Goal: Information Seeking & Learning: Learn about a topic

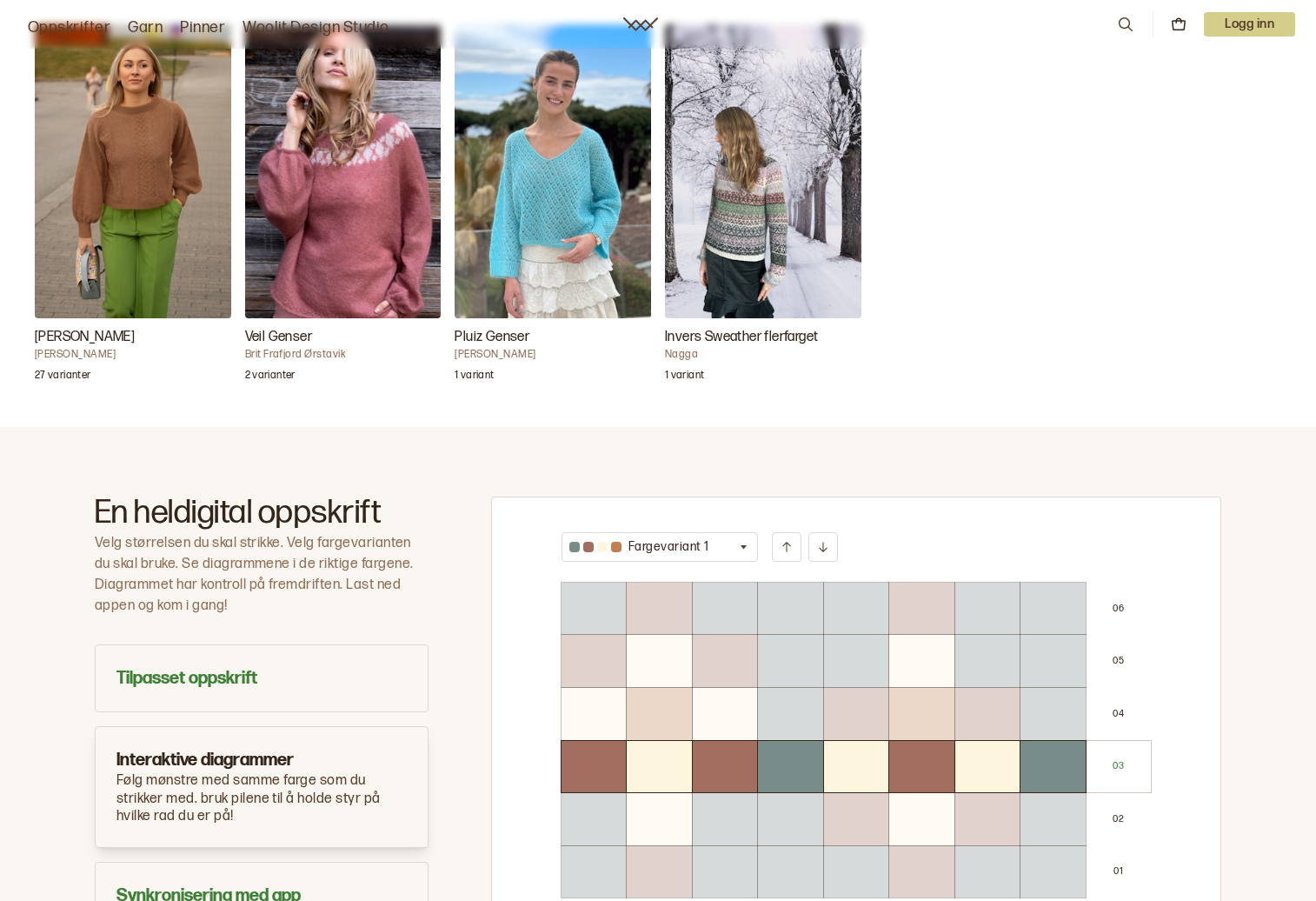
scroll to position [609, 0]
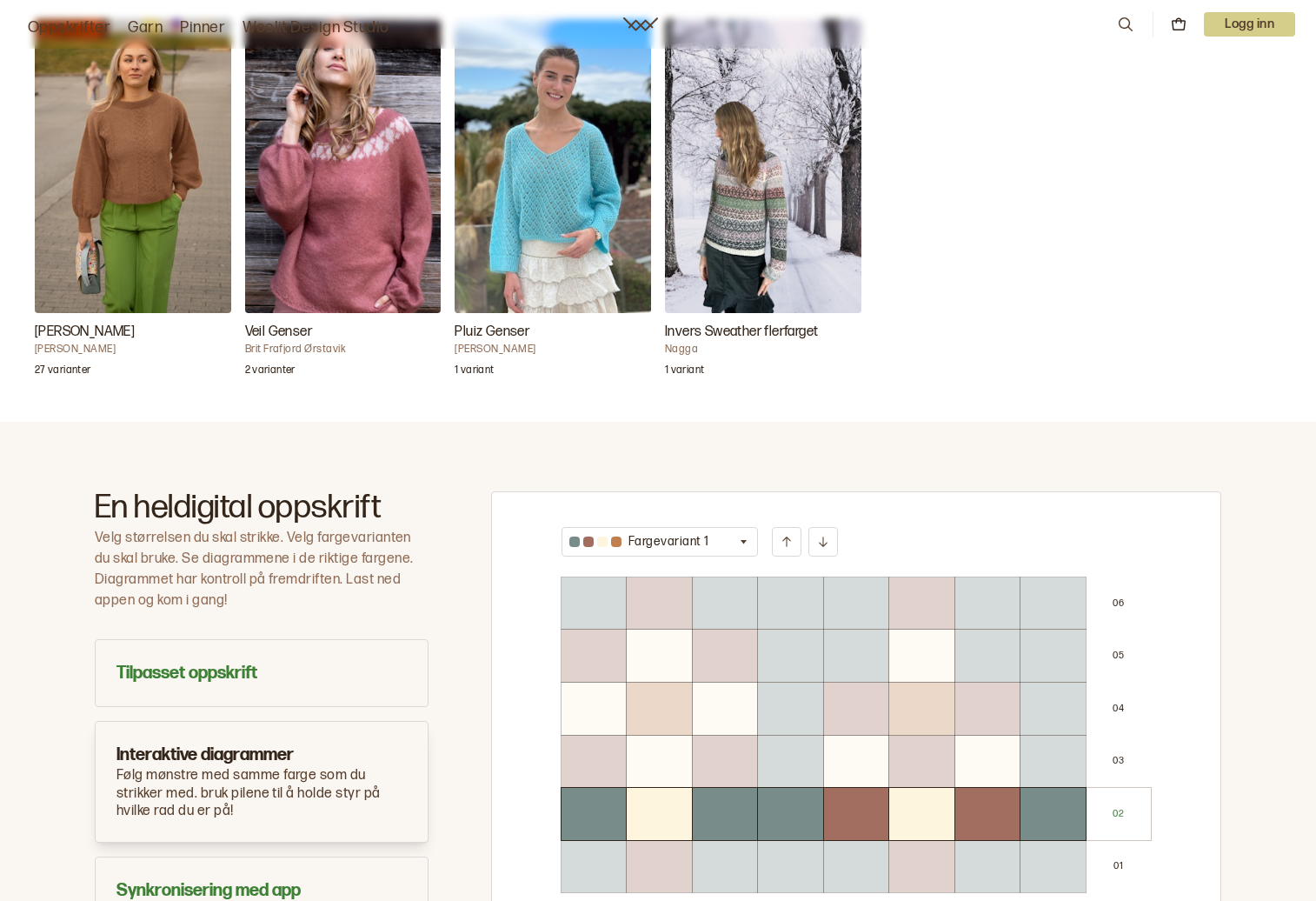
click at [137, 140] on img "Annine genser" at bounding box center [133, 166] width 197 height 294
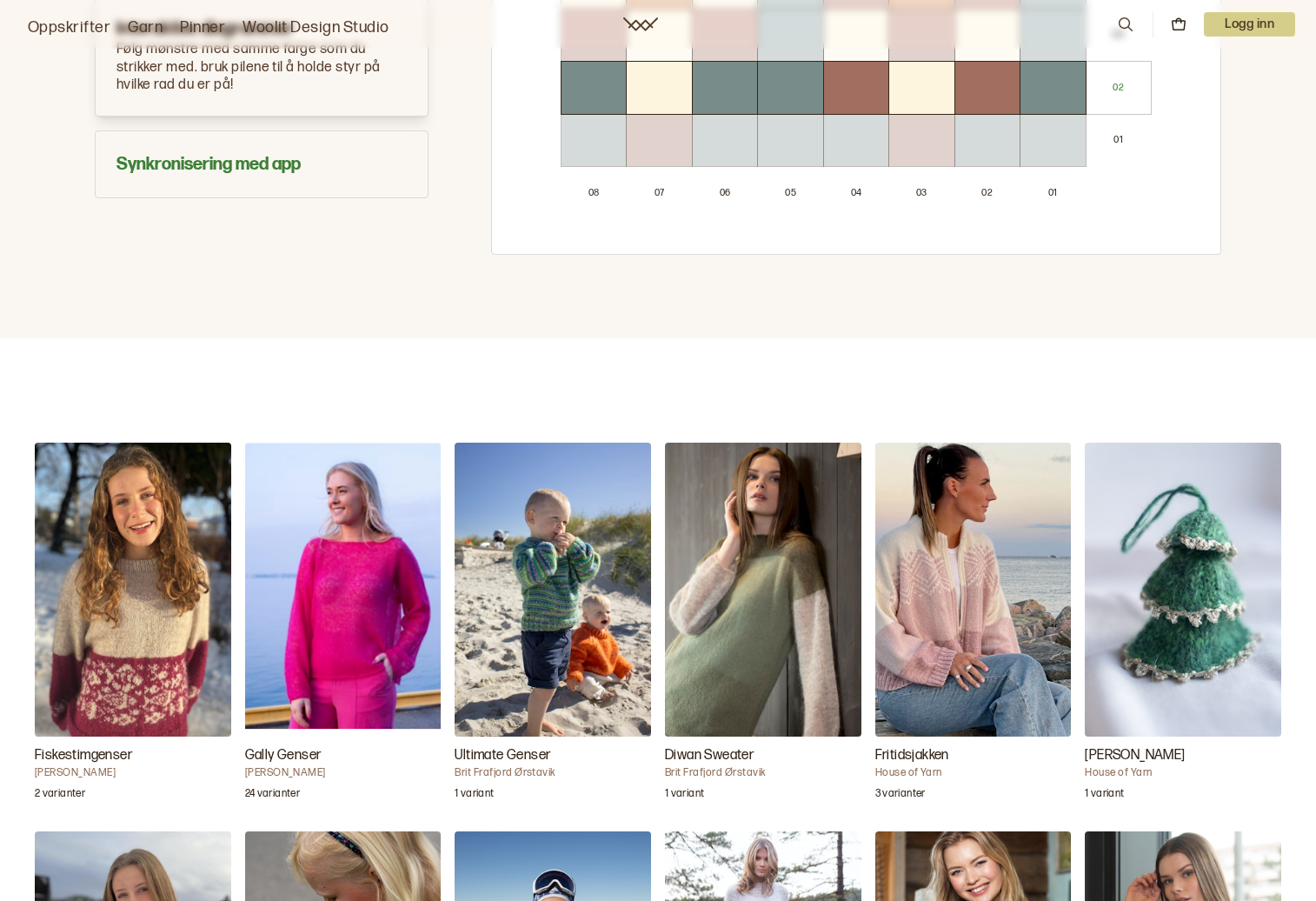
scroll to position [1391, 0]
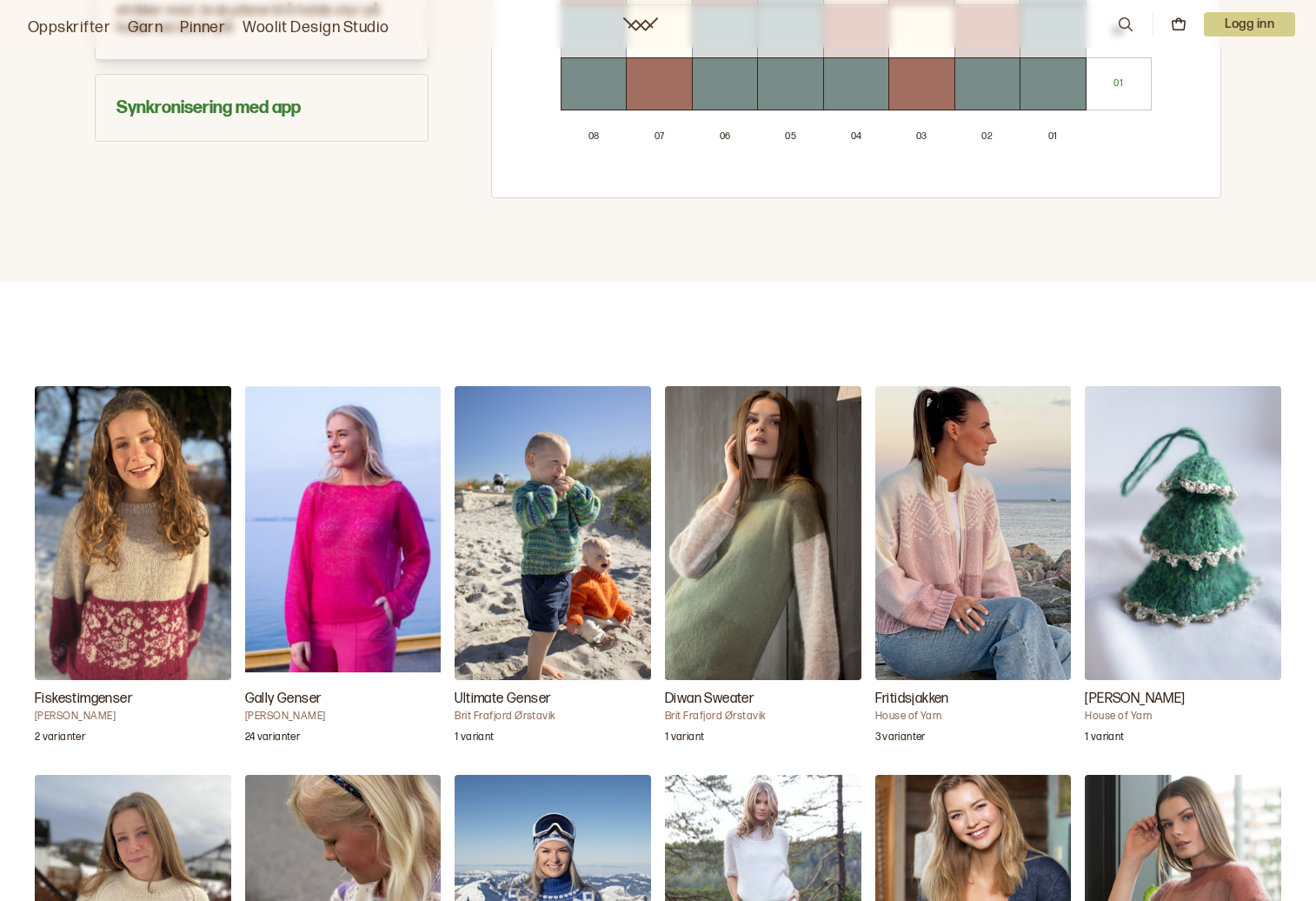
click at [310, 584] on img "Gally Genser" at bounding box center [344, 533] width 197 height 294
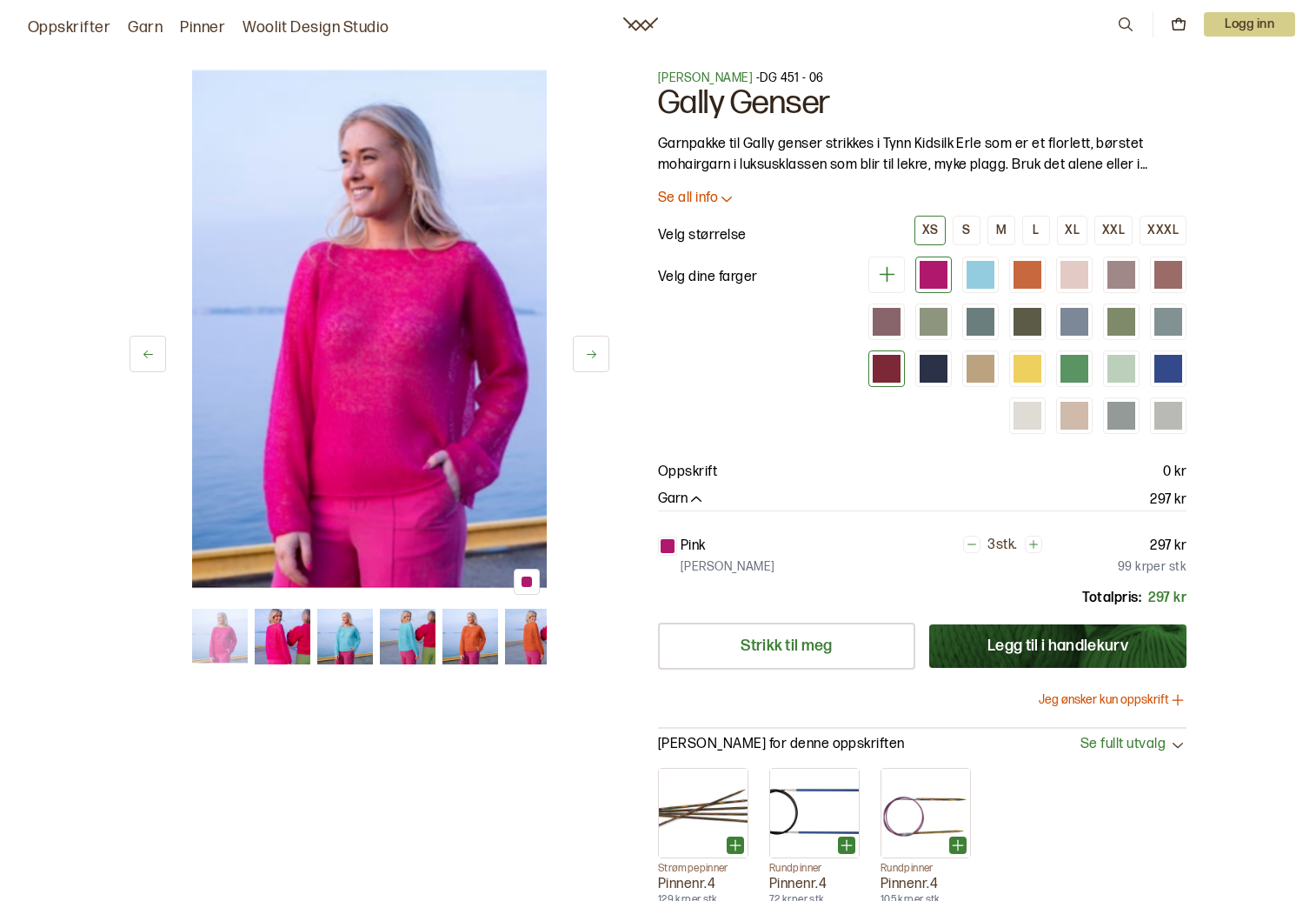
click at [879, 375] on div at bounding box center [887, 369] width 28 height 28
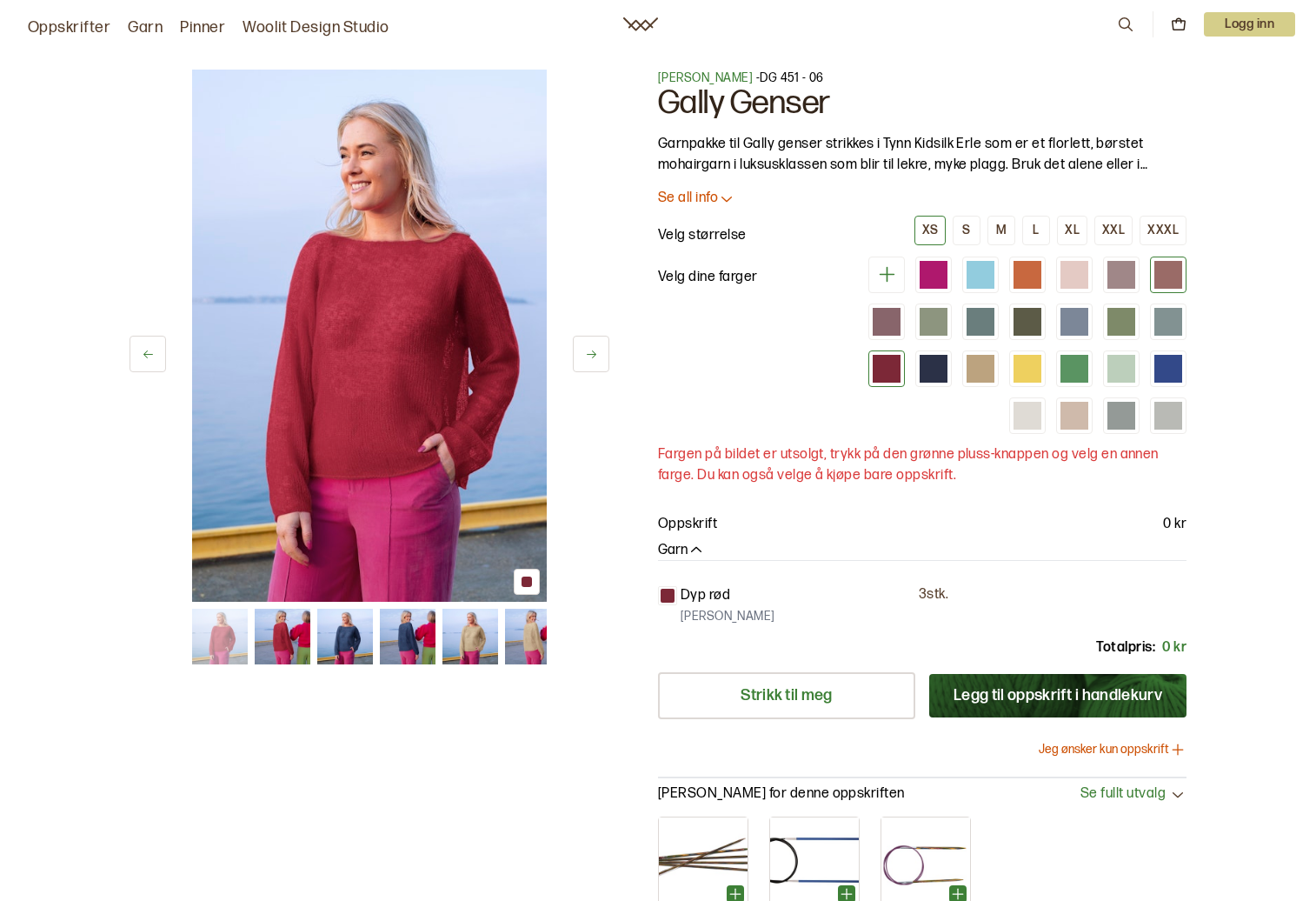
click at [1172, 266] on div at bounding box center [1168, 274] width 28 height 28
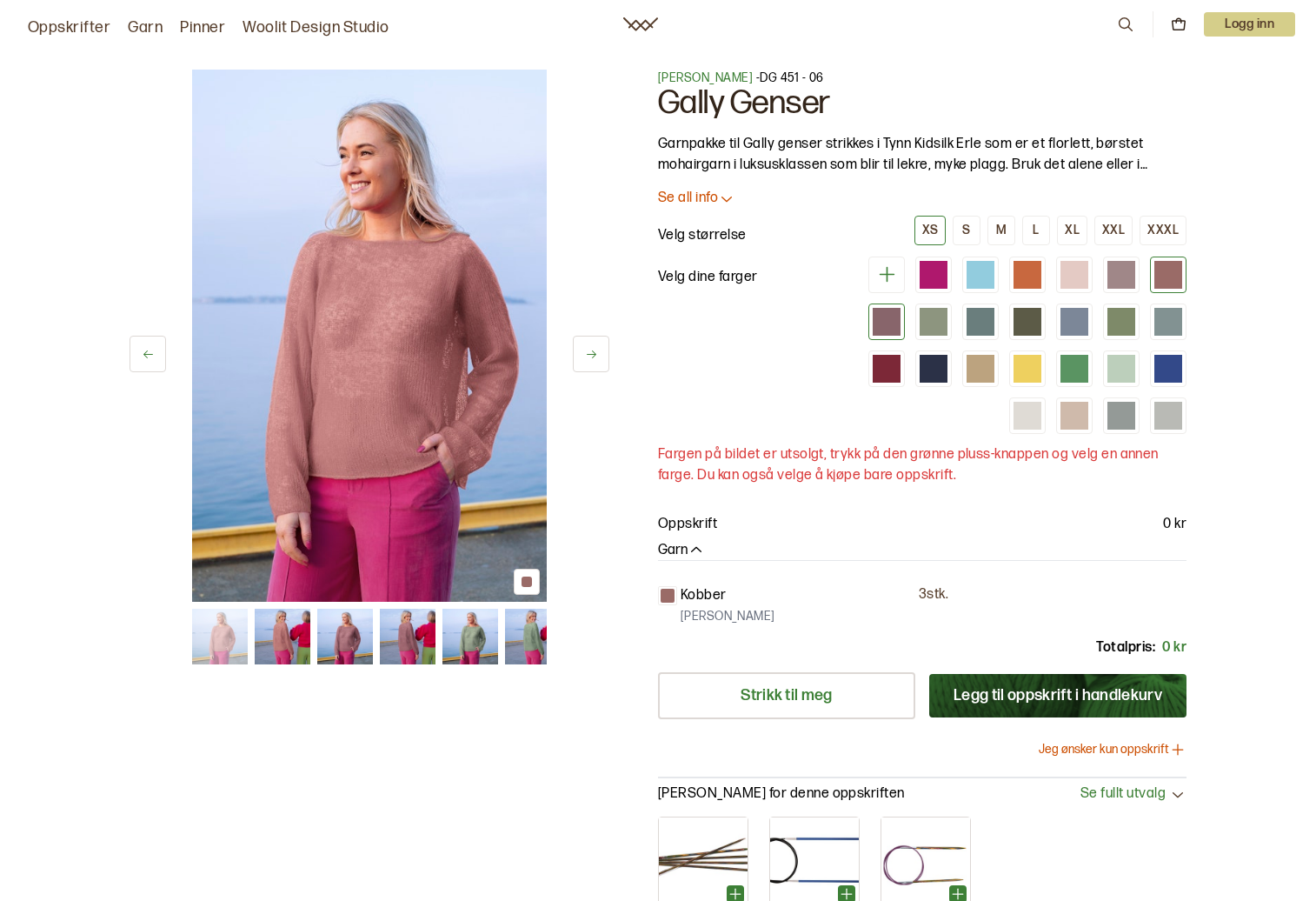
click at [879, 321] on div at bounding box center [887, 321] width 28 height 28
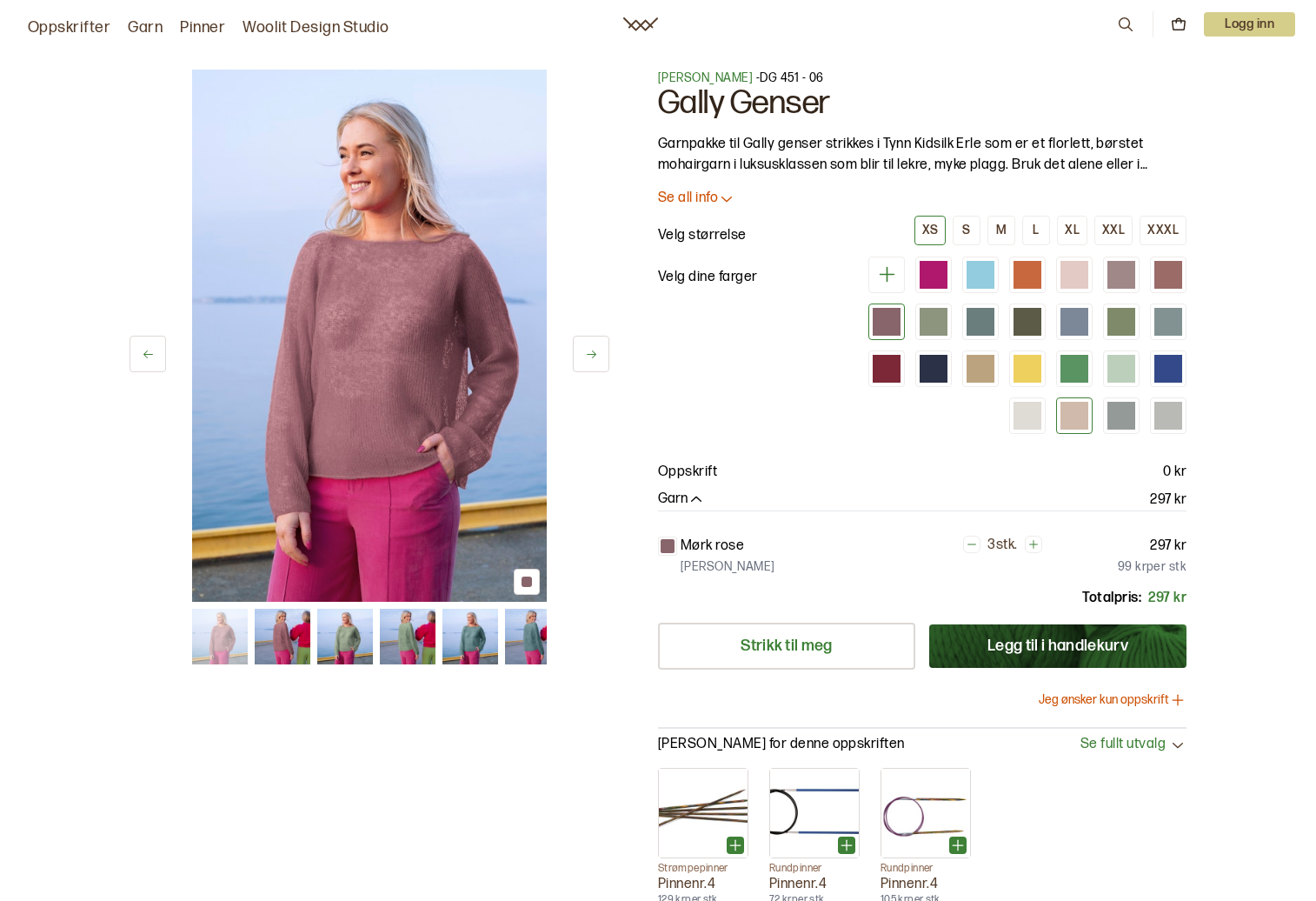
click at [1074, 406] on div at bounding box center [1074, 416] width 28 height 28
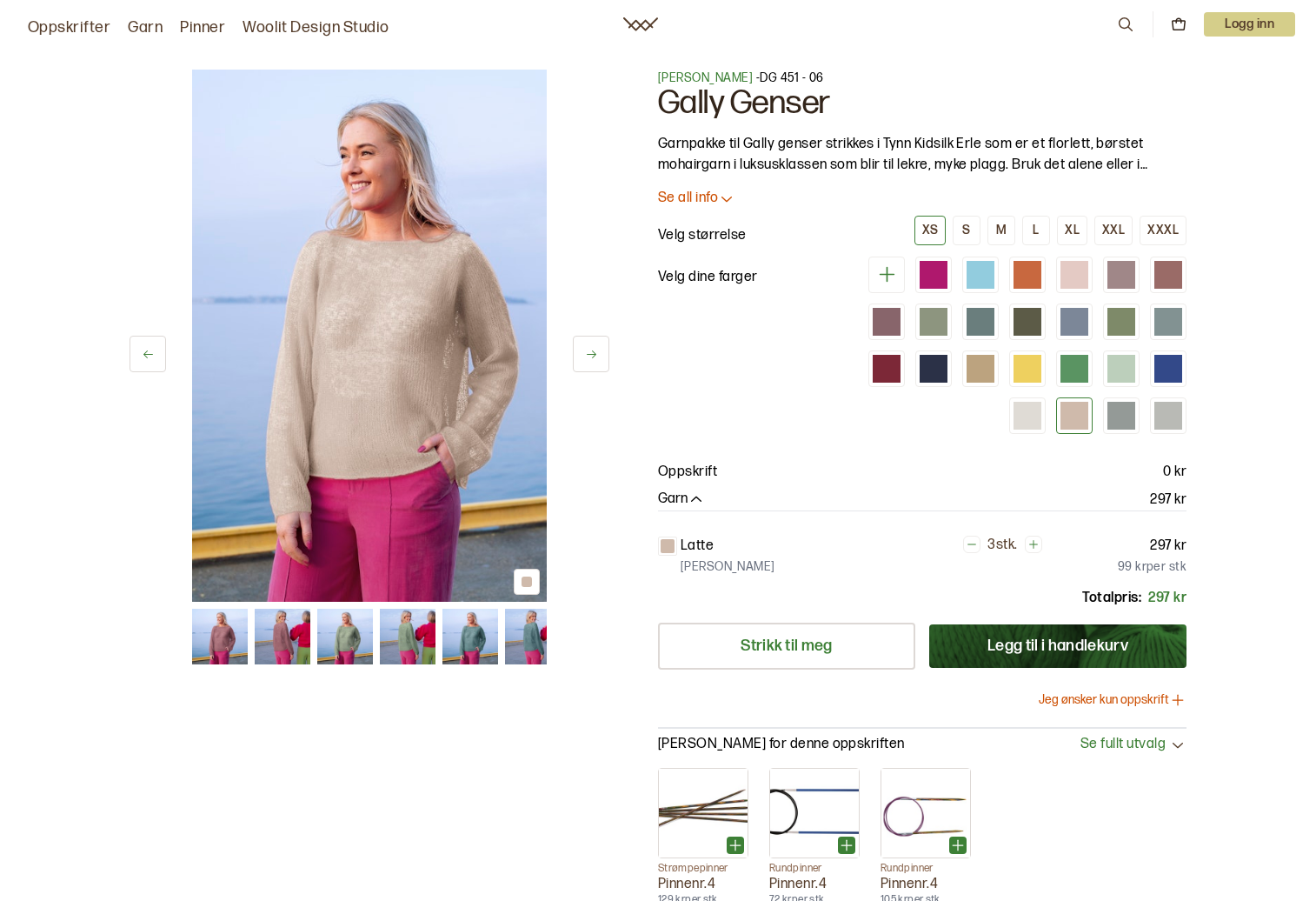
click at [668, 203] on p "Se all info" at bounding box center [688, 199] width 60 height 18
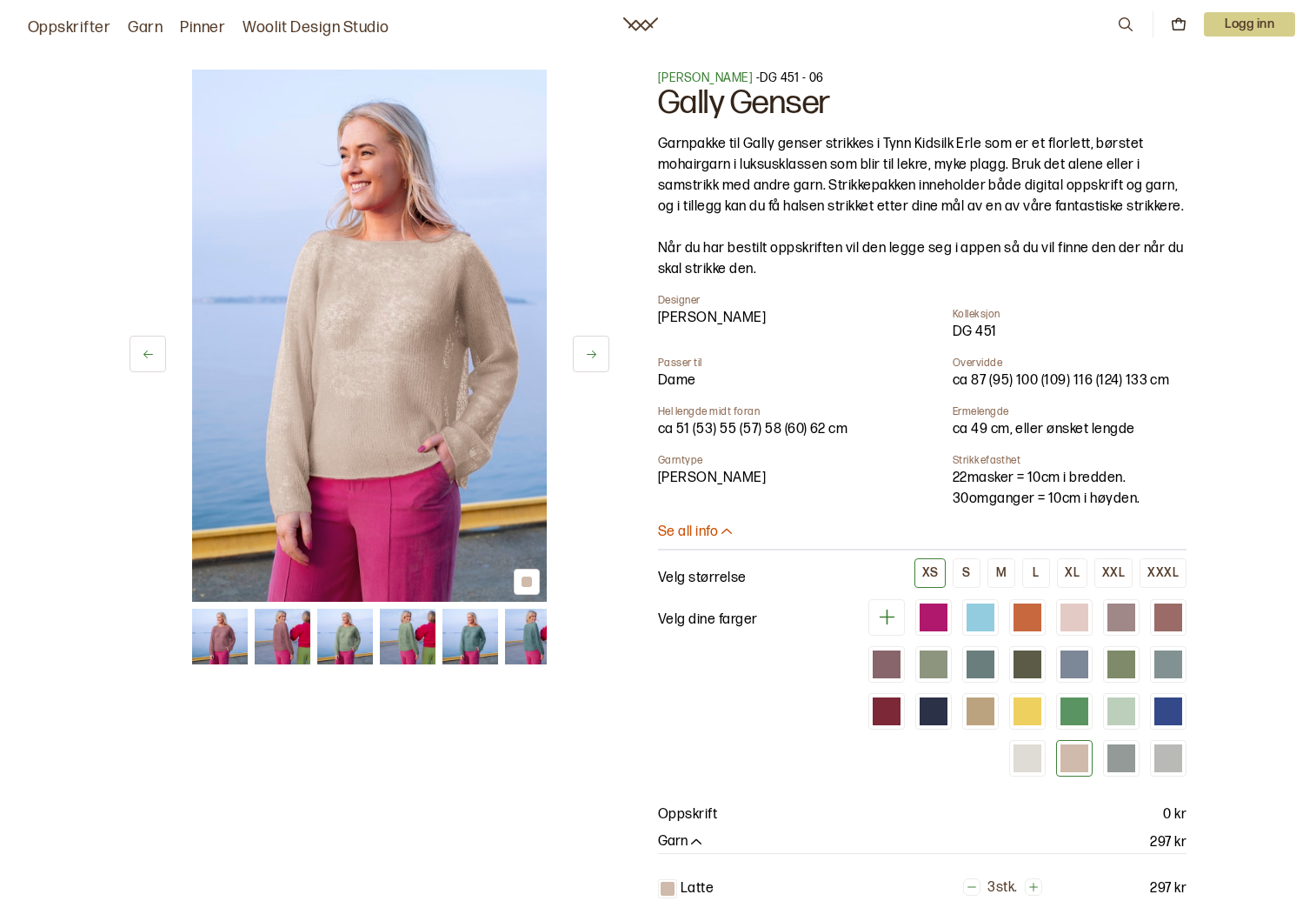
click at [587, 344] on button at bounding box center [590, 353] width 37 height 37
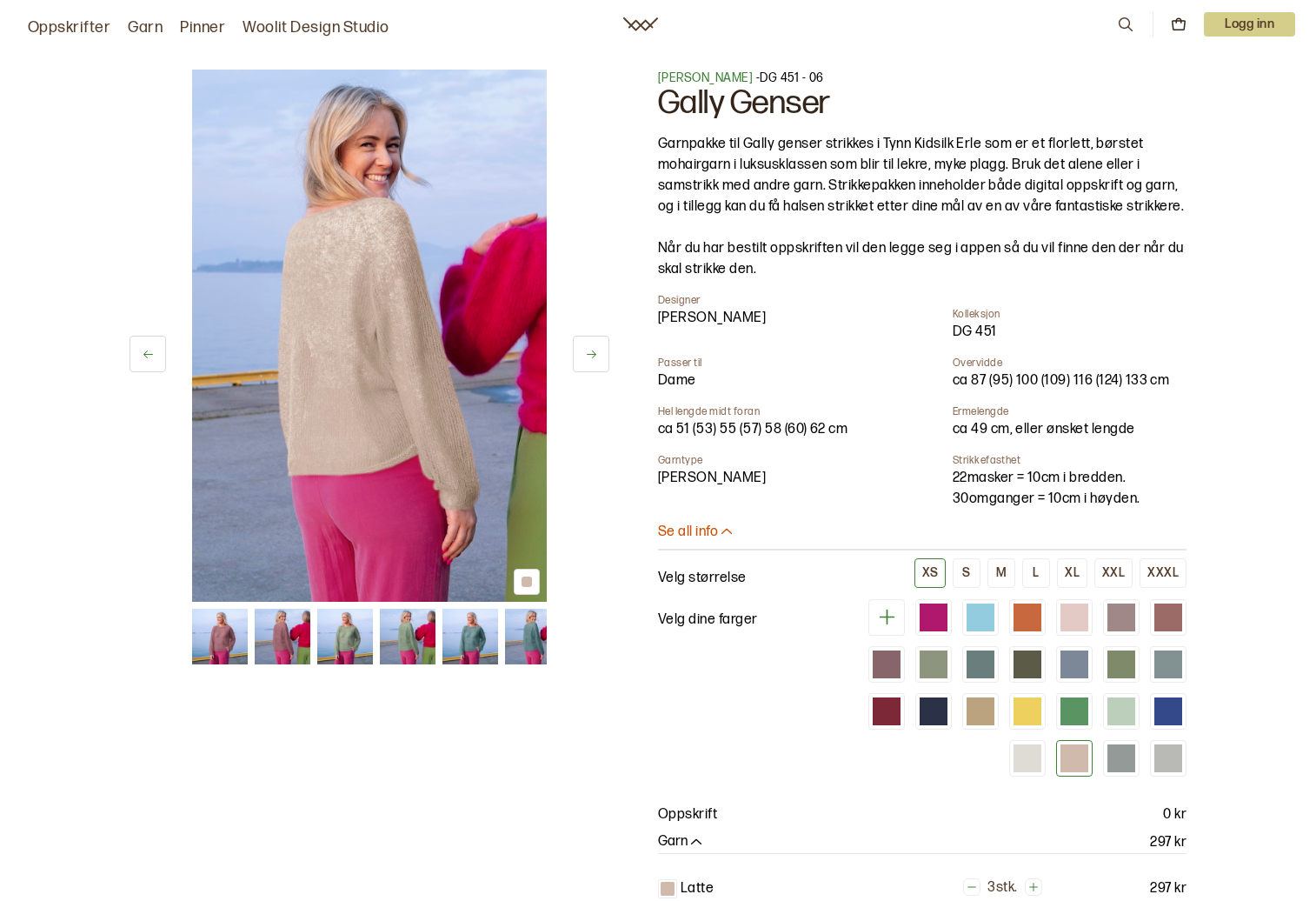
click at [587, 344] on button at bounding box center [590, 353] width 37 height 37
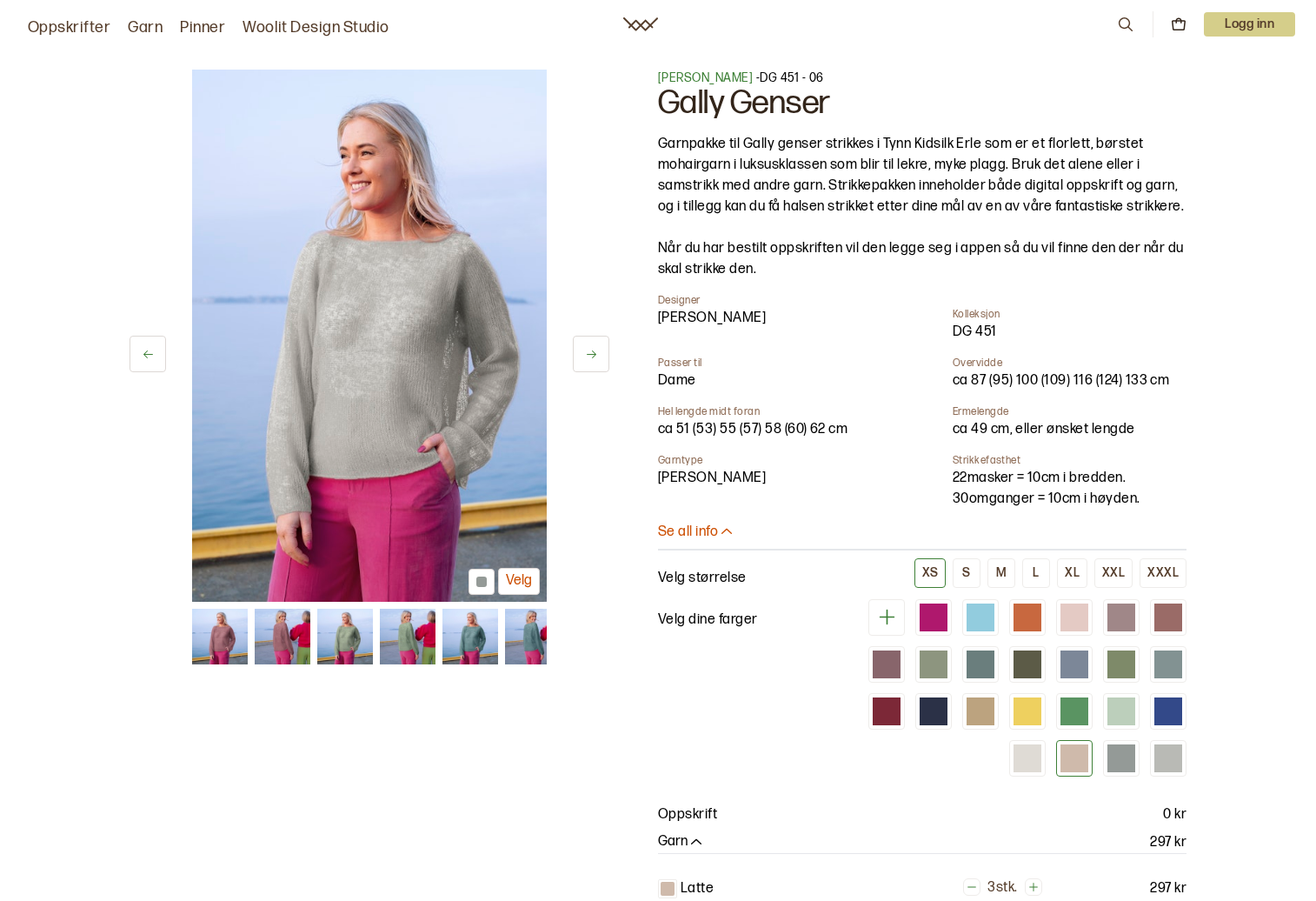
click at [587, 344] on button at bounding box center [590, 353] width 37 height 37
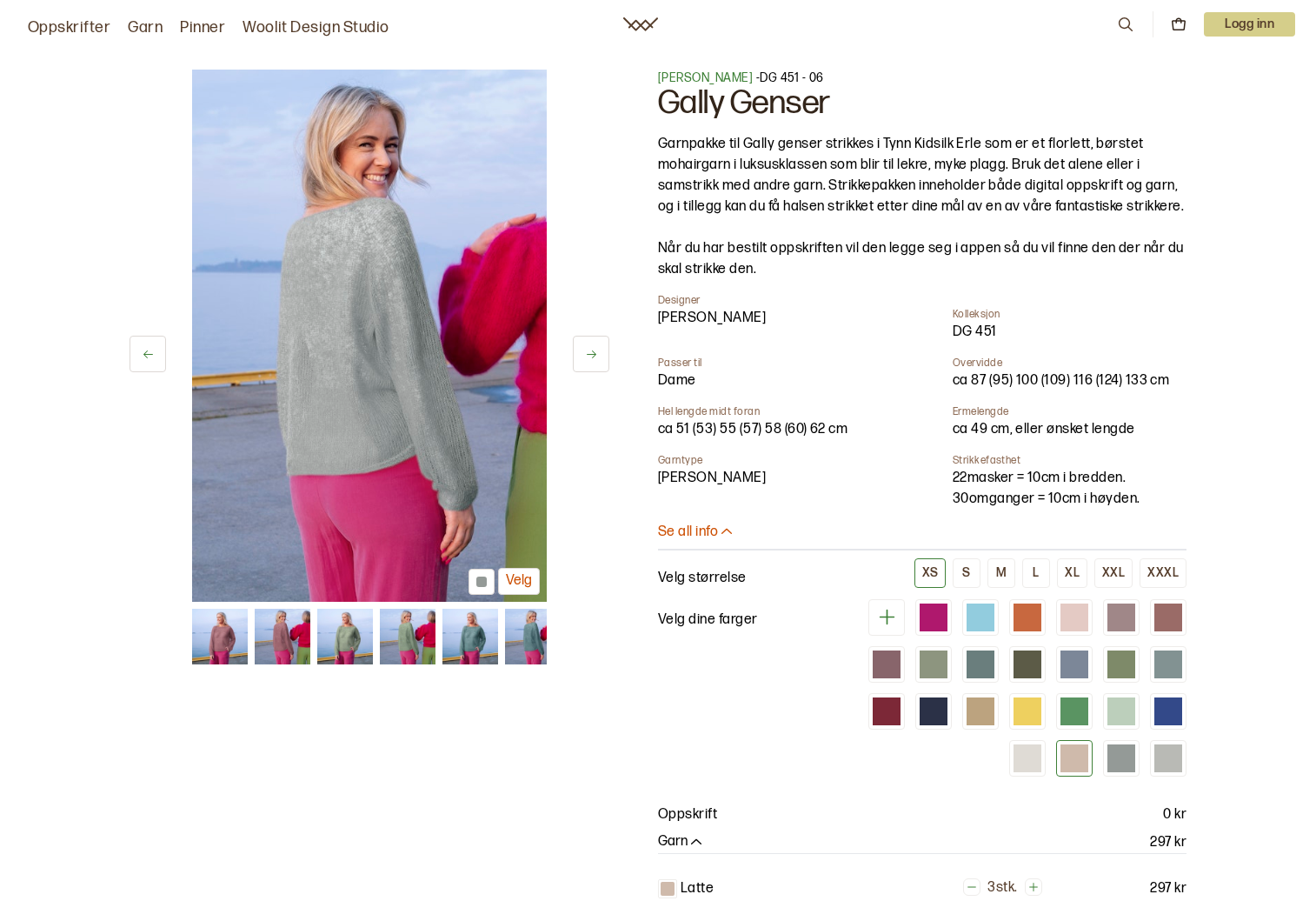
click at [587, 344] on button at bounding box center [590, 353] width 37 height 37
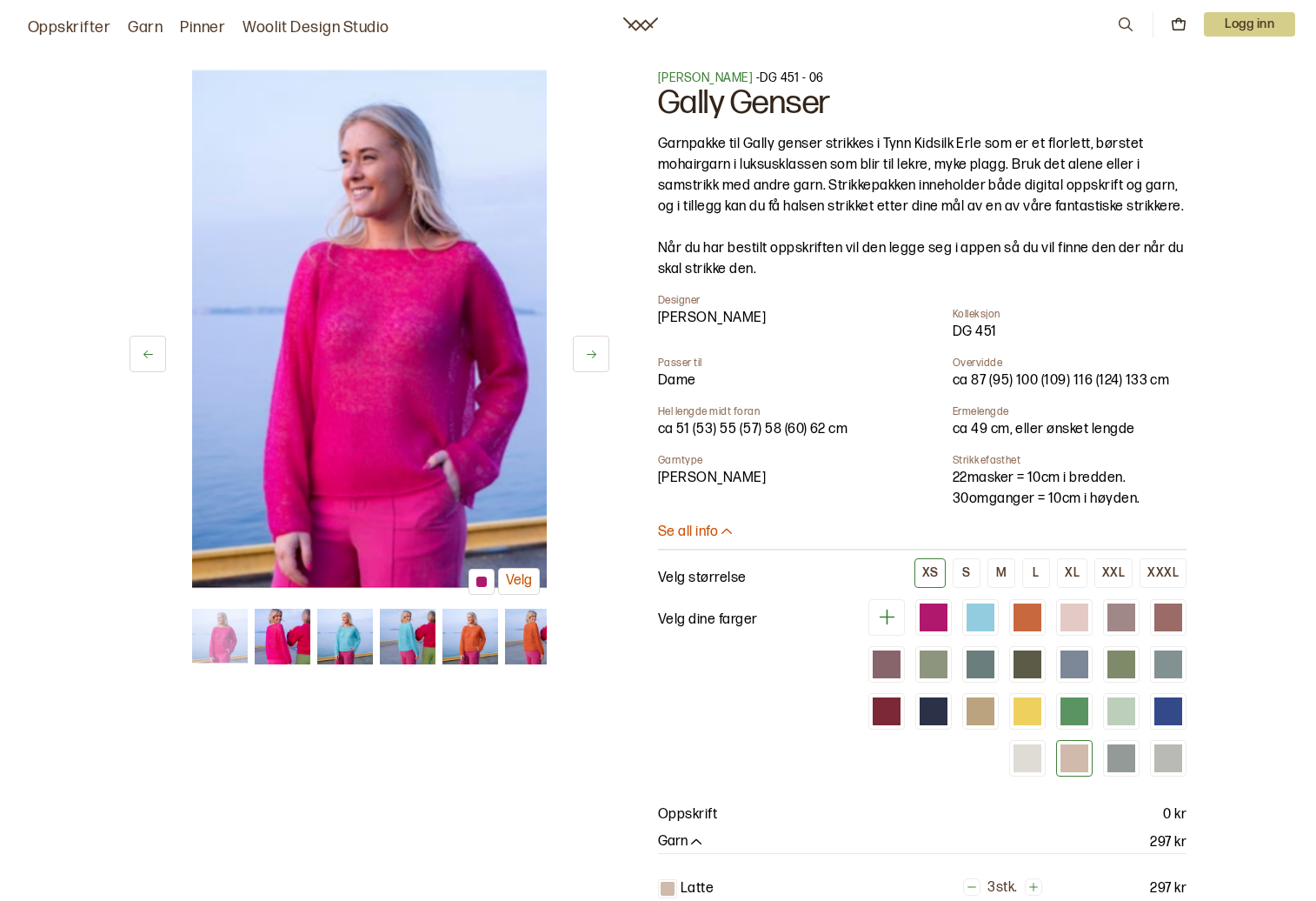
click at [587, 344] on button at bounding box center [590, 353] width 37 height 37
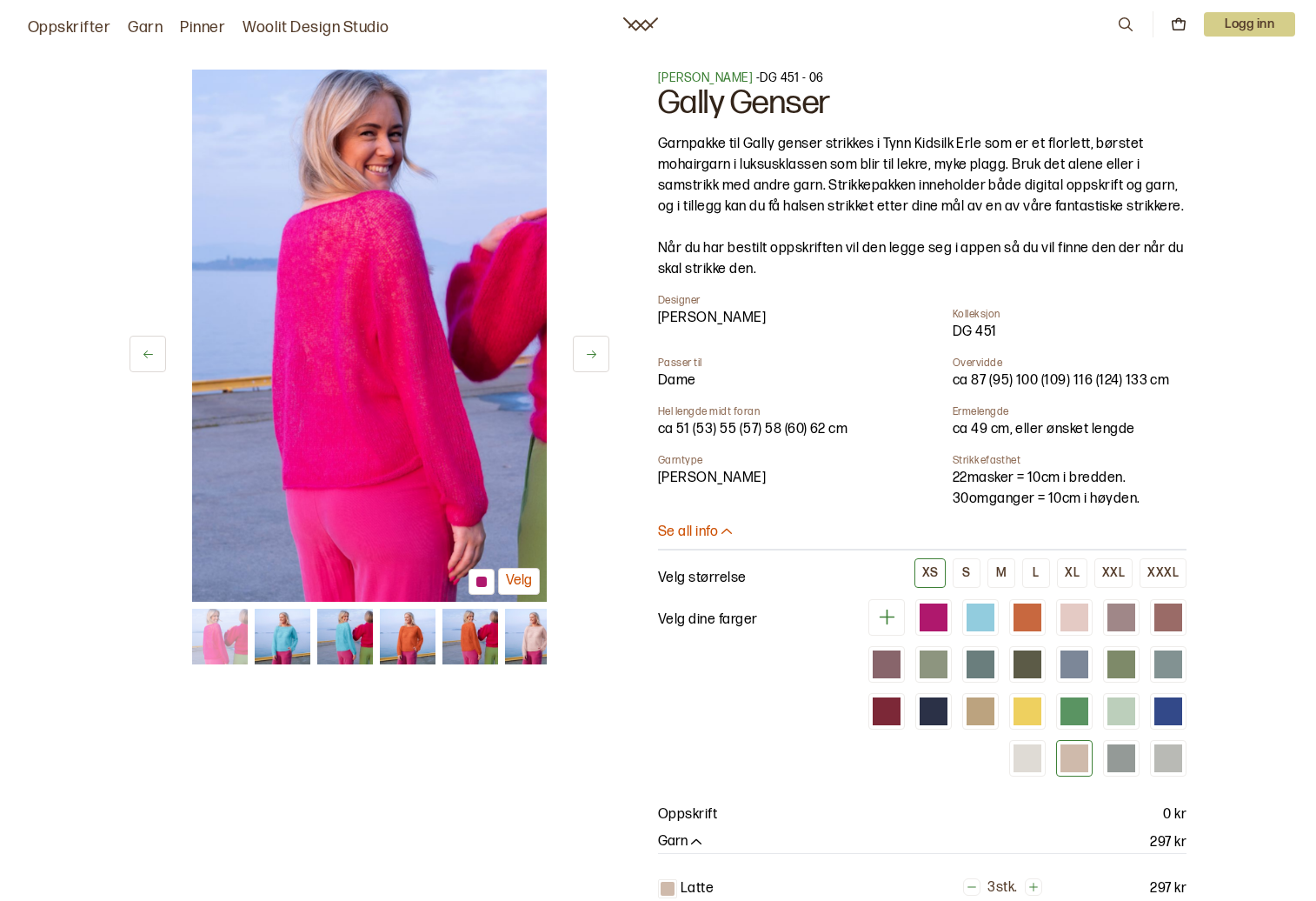
click at [587, 344] on button at bounding box center [590, 353] width 37 height 37
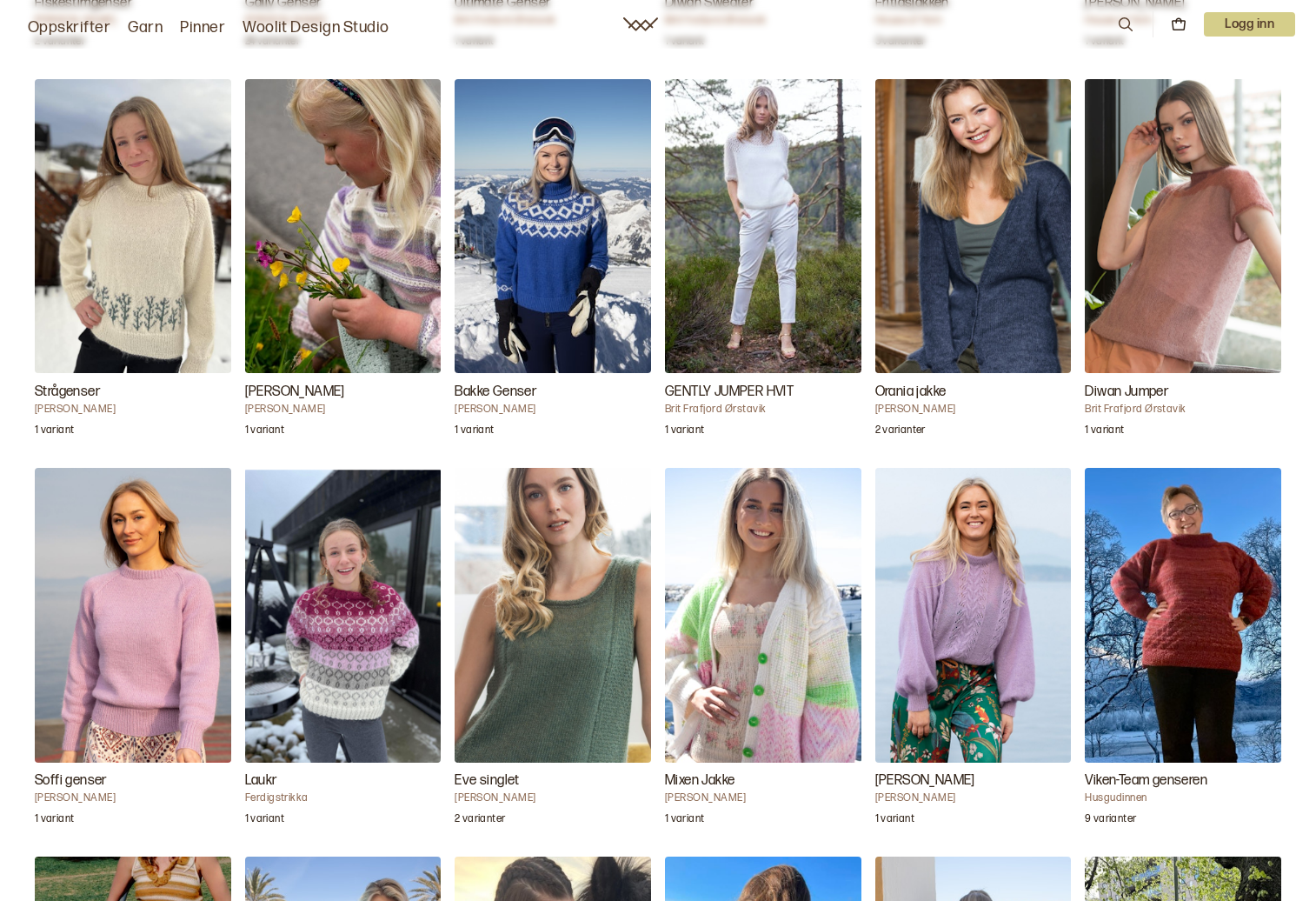
scroll to position [2174, 0]
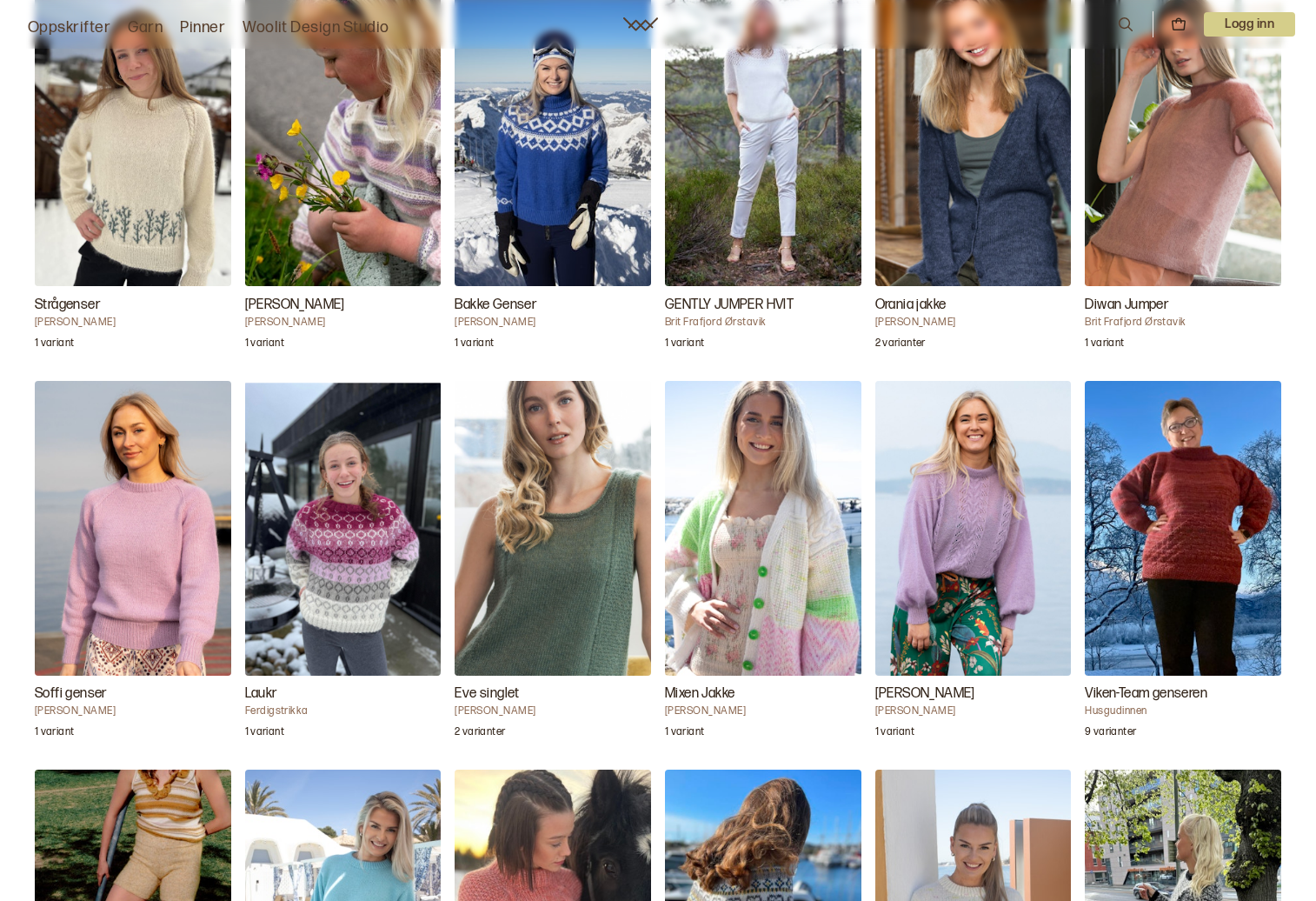
click at [144, 550] on img "Soffi genser" at bounding box center [133, 528] width 197 height 294
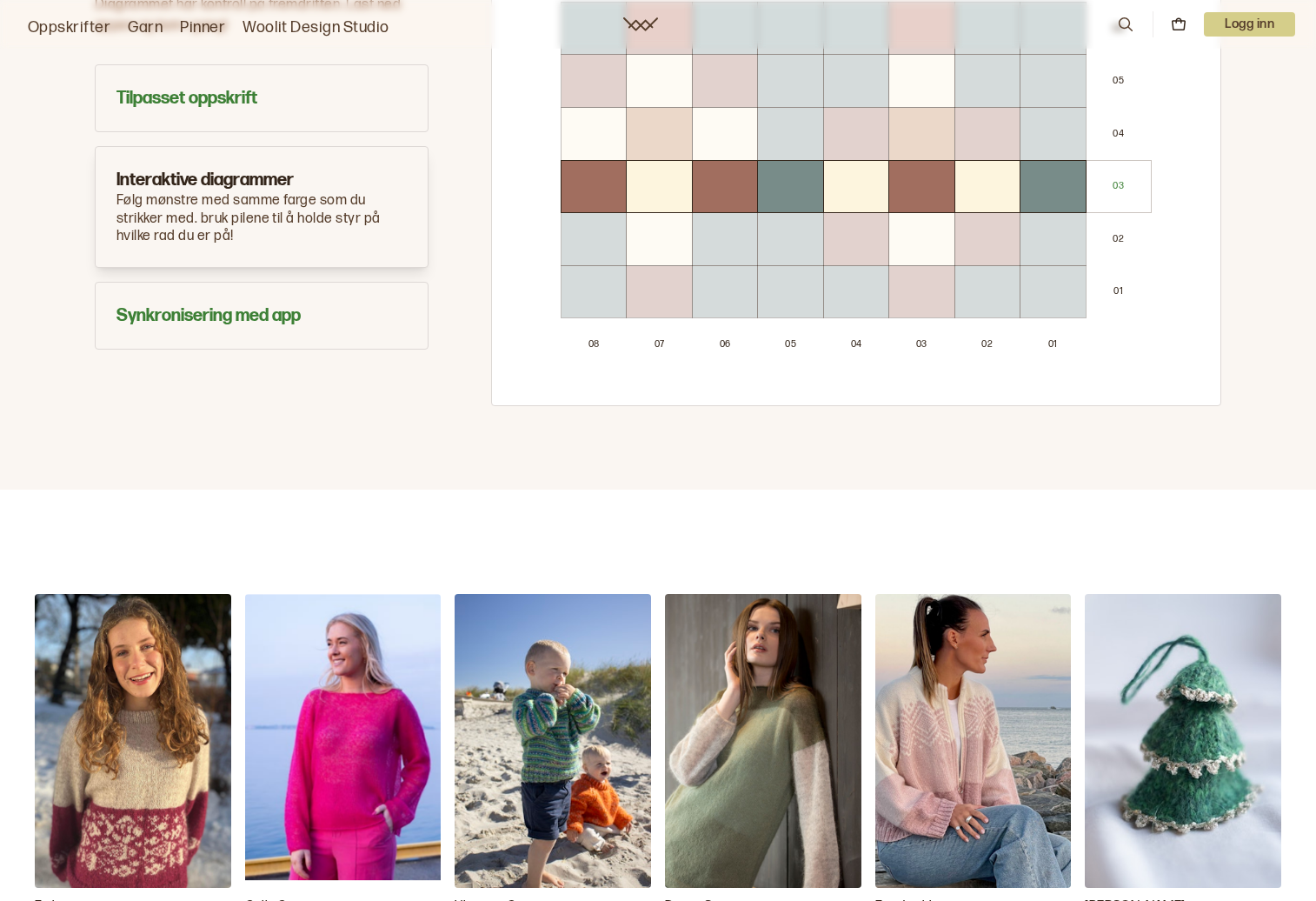
scroll to position [1131, 0]
